Goal: Task Accomplishment & Management: Complete application form

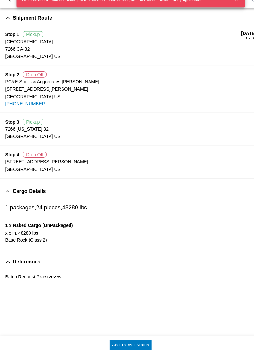
click at [227, 14] on button "button" at bounding box center [229, 9] width 11 height 11
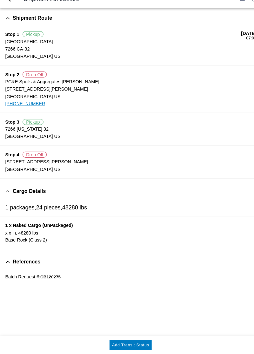
click at [132, 348] on button "Add Transit Status" at bounding box center [126, 345] width 41 height 10
click at [0, 0] on slot "Add Transit Status" at bounding box center [0, 0] width 0 height 0
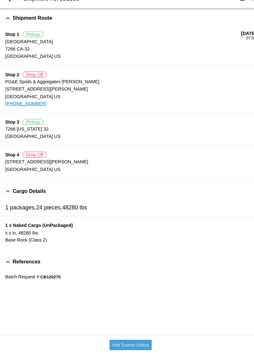
click at [0, 0] on slot "Add Transit Status" at bounding box center [0, 0] width 0 height 0
click at [135, 349] on button "Add Transit Status" at bounding box center [126, 345] width 41 height 10
click at [0, 0] on slot "Add Transit Status" at bounding box center [0, 0] width 0 height 0
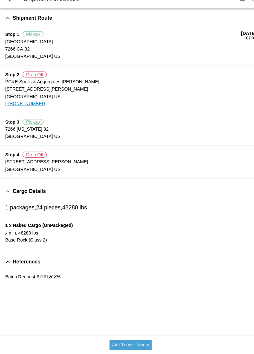
click at [0, 0] on slot "Add Transit Status" at bounding box center [0, 0] width 0 height 0
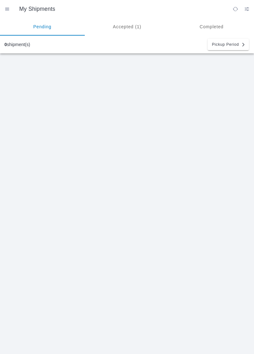
click at [127, 29] on ion-segment-button "Accepted (1)" at bounding box center [127, 27] width 85 height 18
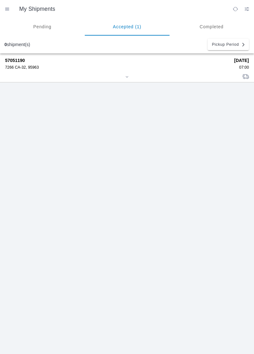
click at [173, 67] on div "7266 CA-32, 95963" at bounding box center [117, 67] width 225 height 4
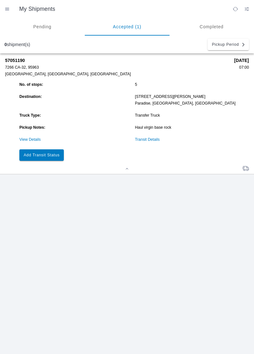
click at [48, 160] on button "Add Transit Status" at bounding box center [41, 154] width 44 height 11
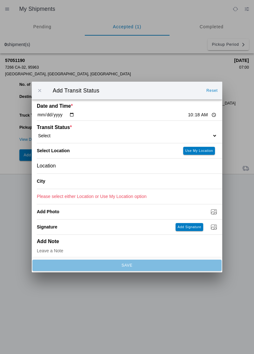
click at [179, 134] on select "Select Arrive at Drop Off Arrive at Pickup Break Start Break Stop Depart Drop O…" at bounding box center [127, 136] width 180 height 6
click at [177, 137] on select "Select Arrive at Drop Off Arrive at Pickup Break Start Break Stop Depart Drop O…" at bounding box center [127, 136] width 180 height 6
select select "ARVDLVLOC"
click at [0, 0] on slot "Use My Location" at bounding box center [0, 0] width 0 height 0
type input "Paradise"
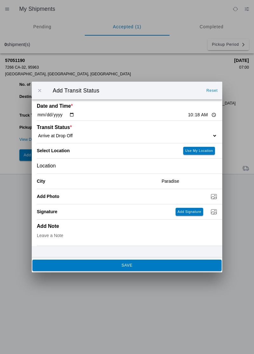
click at [175, 264] on span "SAVE" at bounding box center [127, 265] width 181 height 4
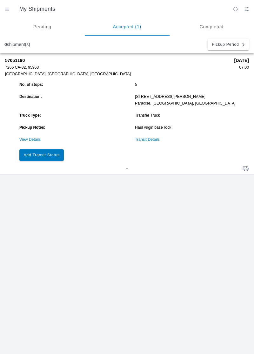
click at [42, 158] on button "Add Transit Status" at bounding box center [41, 154] width 44 height 11
click at [52, 158] on button "Add Transit Status" at bounding box center [41, 154] width 44 height 11
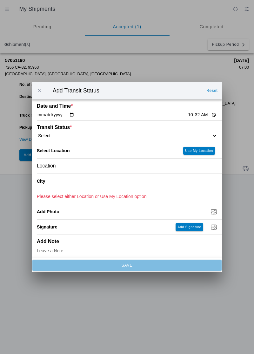
click at [181, 133] on select "Select Arrive at Drop Off Arrive at Pickup Break Start Break Stop Depart Drop O…" at bounding box center [127, 136] width 180 height 6
select select "DPTDLVLOC"
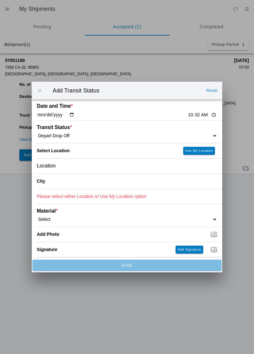
click at [0, 0] on slot "Use My Location" at bounding box center [0, 0] width 0 height 0
type input "Paradise"
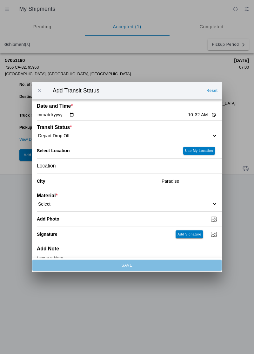
click at [181, 197] on div "Material * Select 1" x 3" Rock 1" x 4" Rock 2" x 4" Rock Asphalt Cold Patch Bac…" at bounding box center [127, 200] width 180 height 22
click at [164, 205] on select "Select 1" x 3" Rock 1" x 4" Rock 2" x 4" Rock Asphalt Cold Patch Backfill Spec …" at bounding box center [127, 204] width 180 height 6
select select "708651"
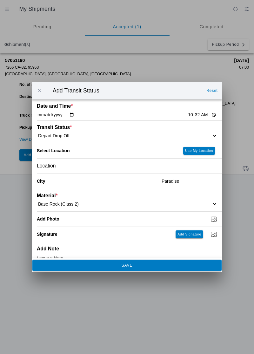
click at [146, 270] on button "SAVE" at bounding box center [126, 264] width 189 height 11
